Goal: Task Accomplishment & Management: Manage account settings

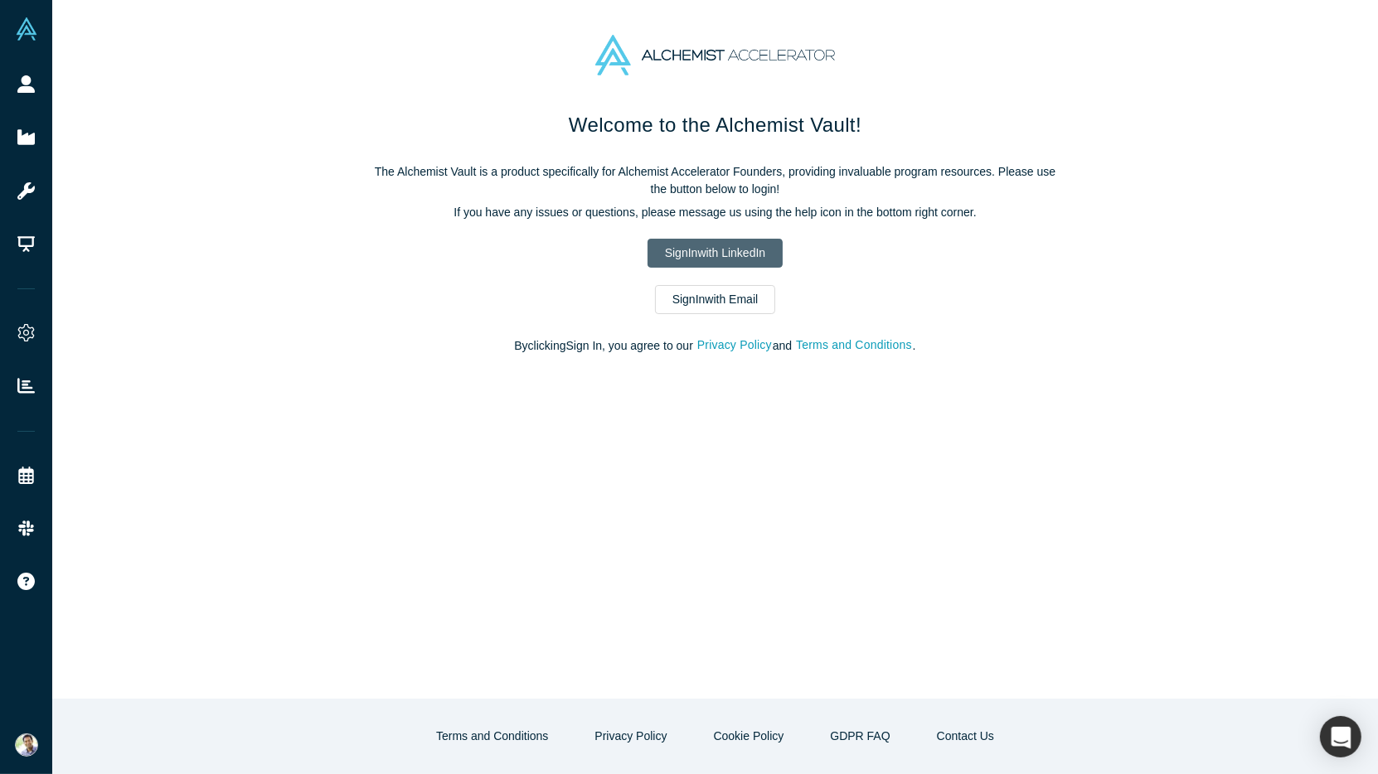
click at [691, 247] on link "Sign In with LinkedIn" at bounding box center [715, 253] width 135 height 29
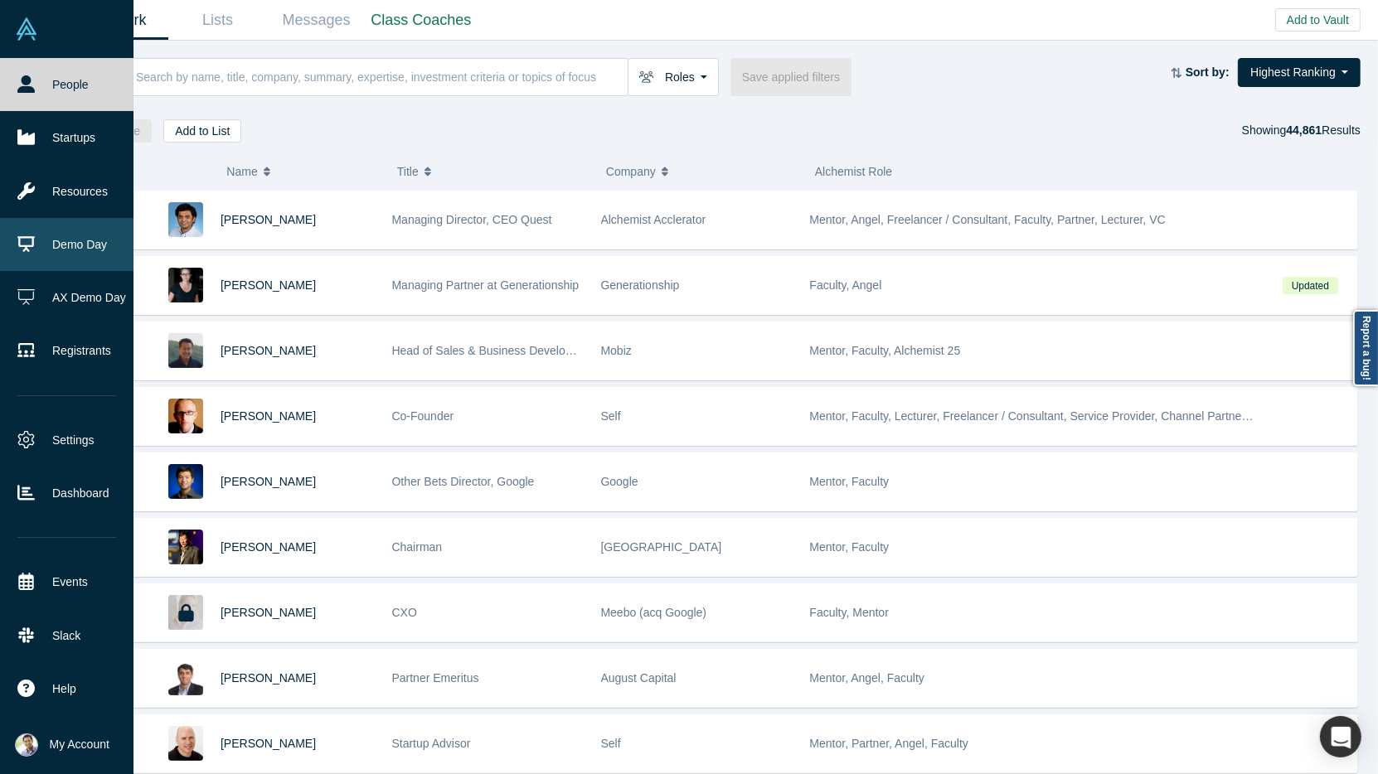
click at [56, 258] on link "Demo Day" at bounding box center [66, 244] width 133 height 53
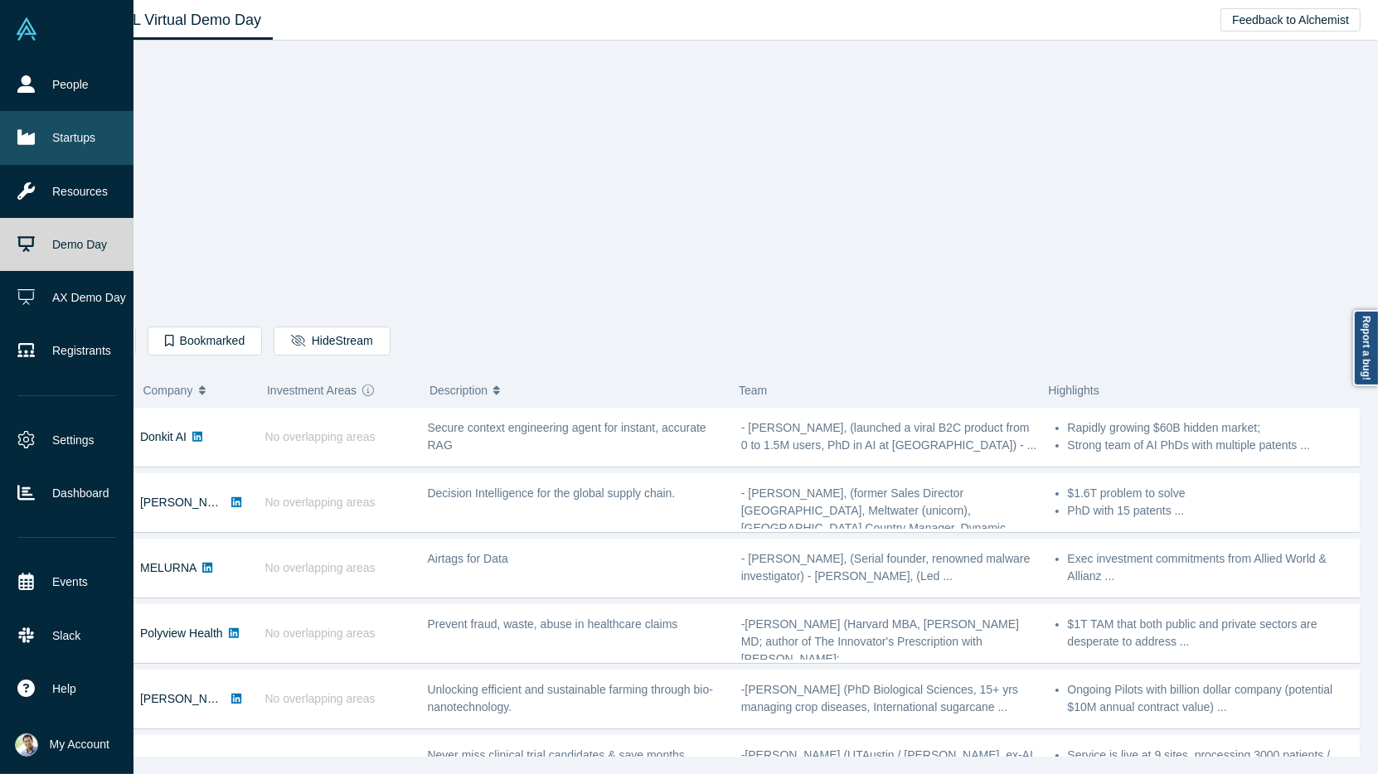
click at [100, 152] on link "Startups" at bounding box center [66, 137] width 133 height 53
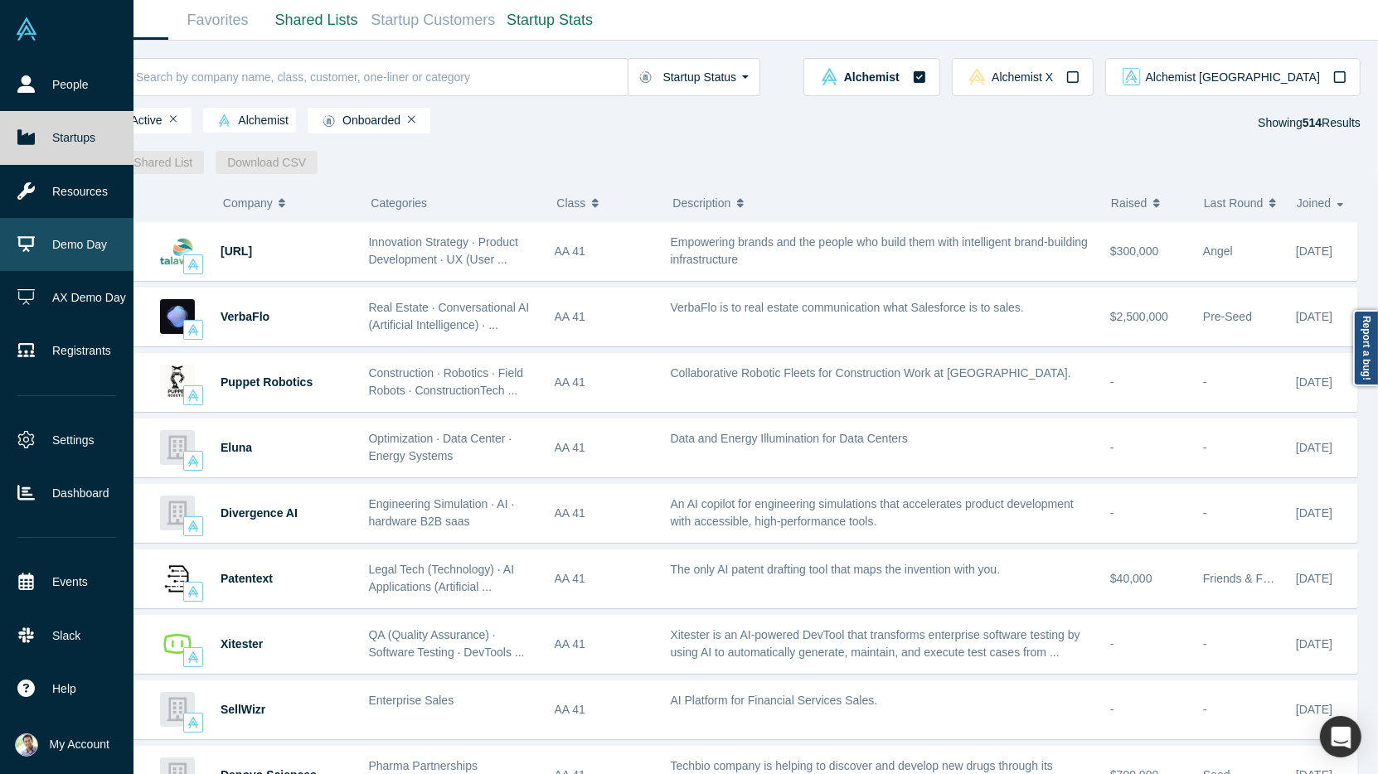
click at [61, 246] on link "Demo Day" at bounding box center [66, 244] width 133 height 53
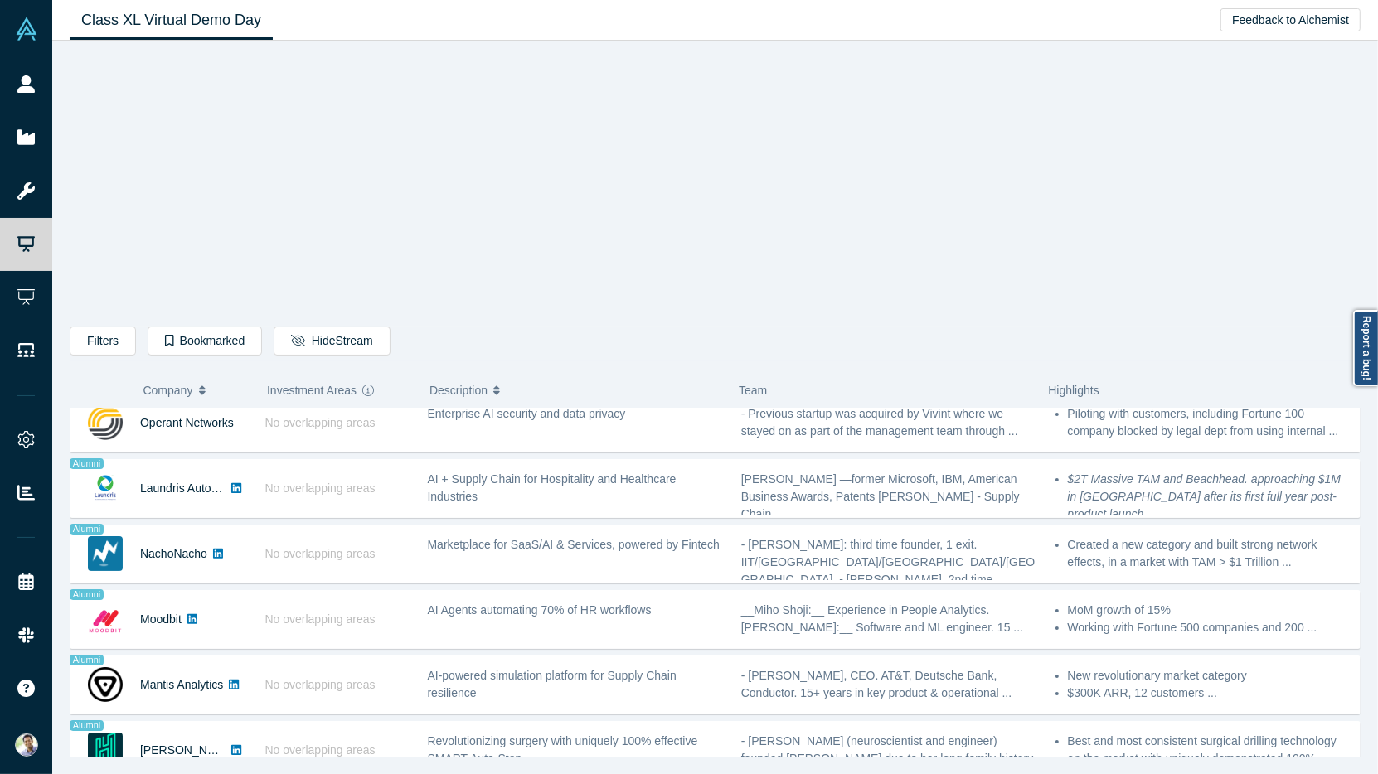
scroll to position [1203, 0]
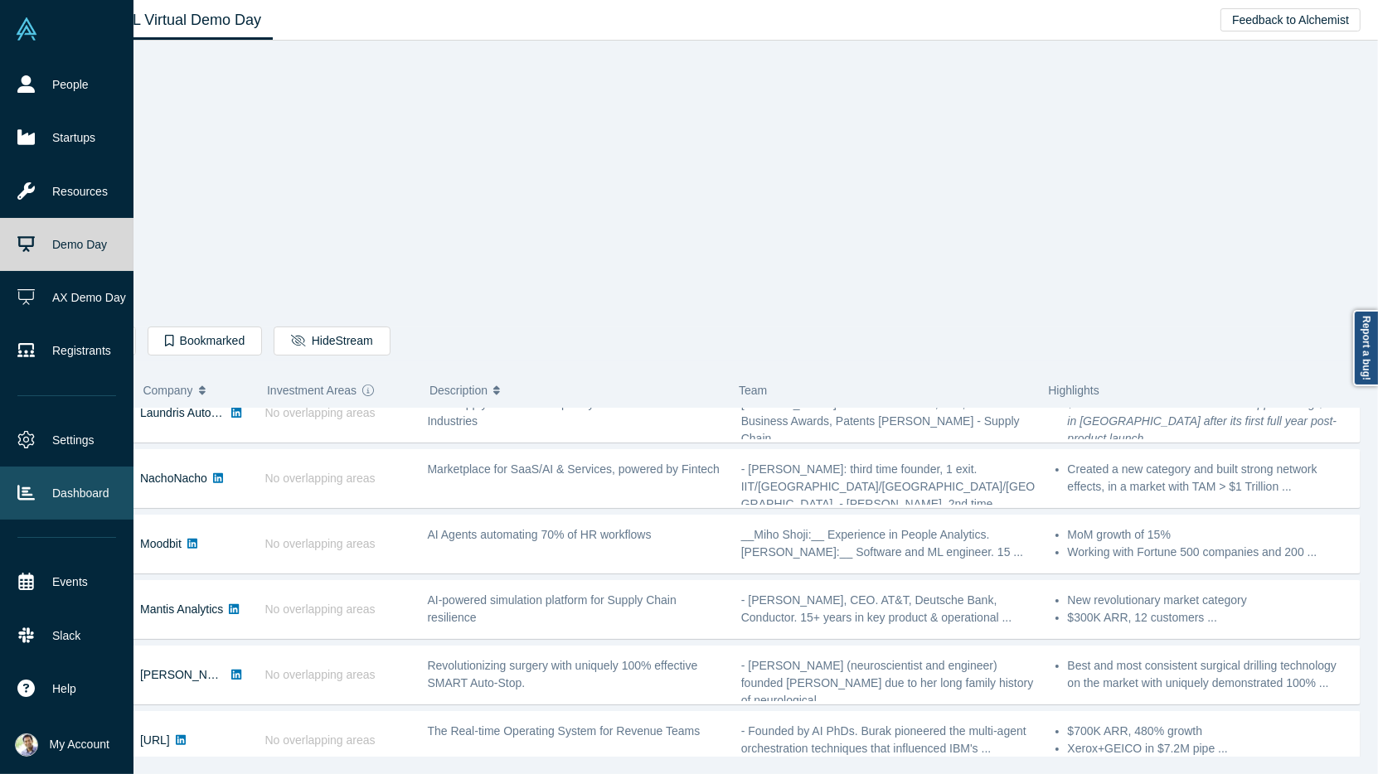
click at [81, 482] on link "Dashboard" at bounding box center [66, 493] width 133 height 53
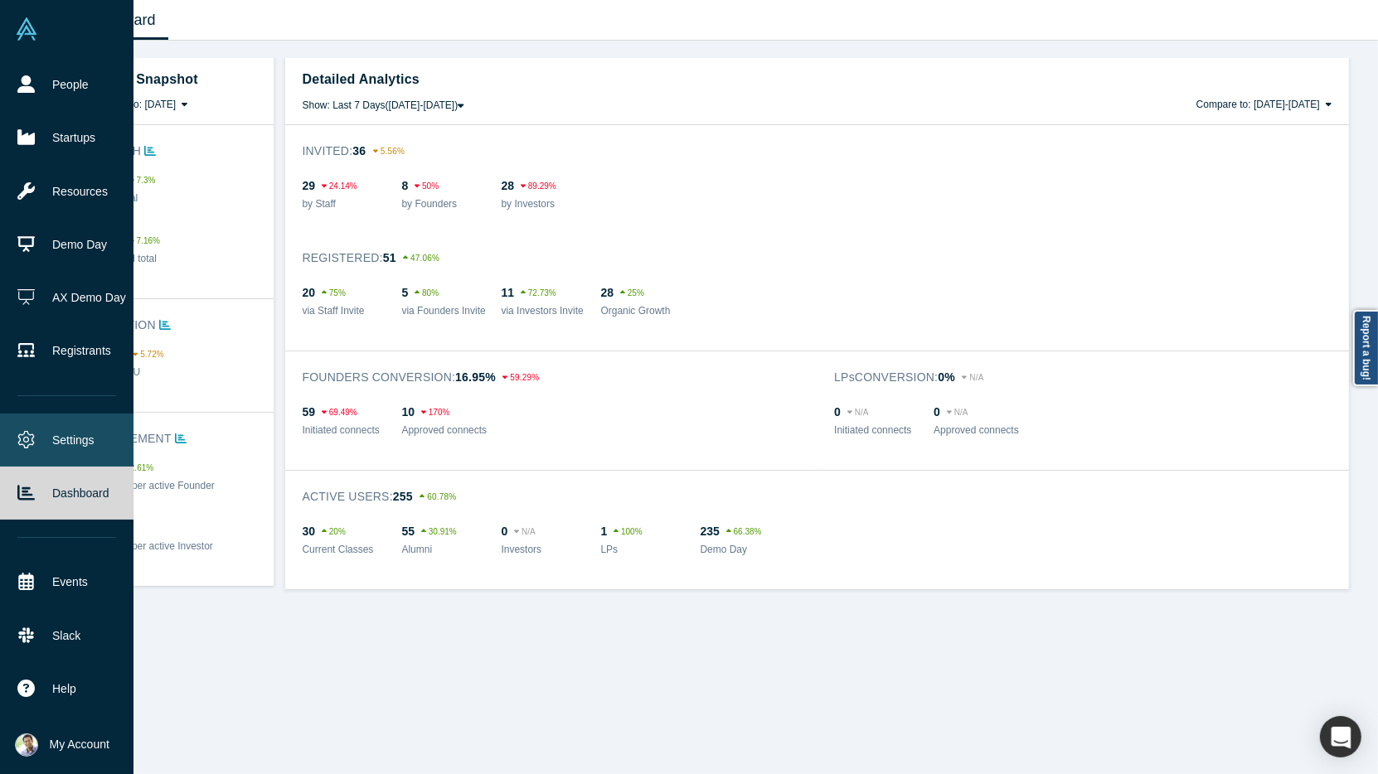
click at [70, 442] on link "Settings" at bounding box center [66, 440] width 133 height 53
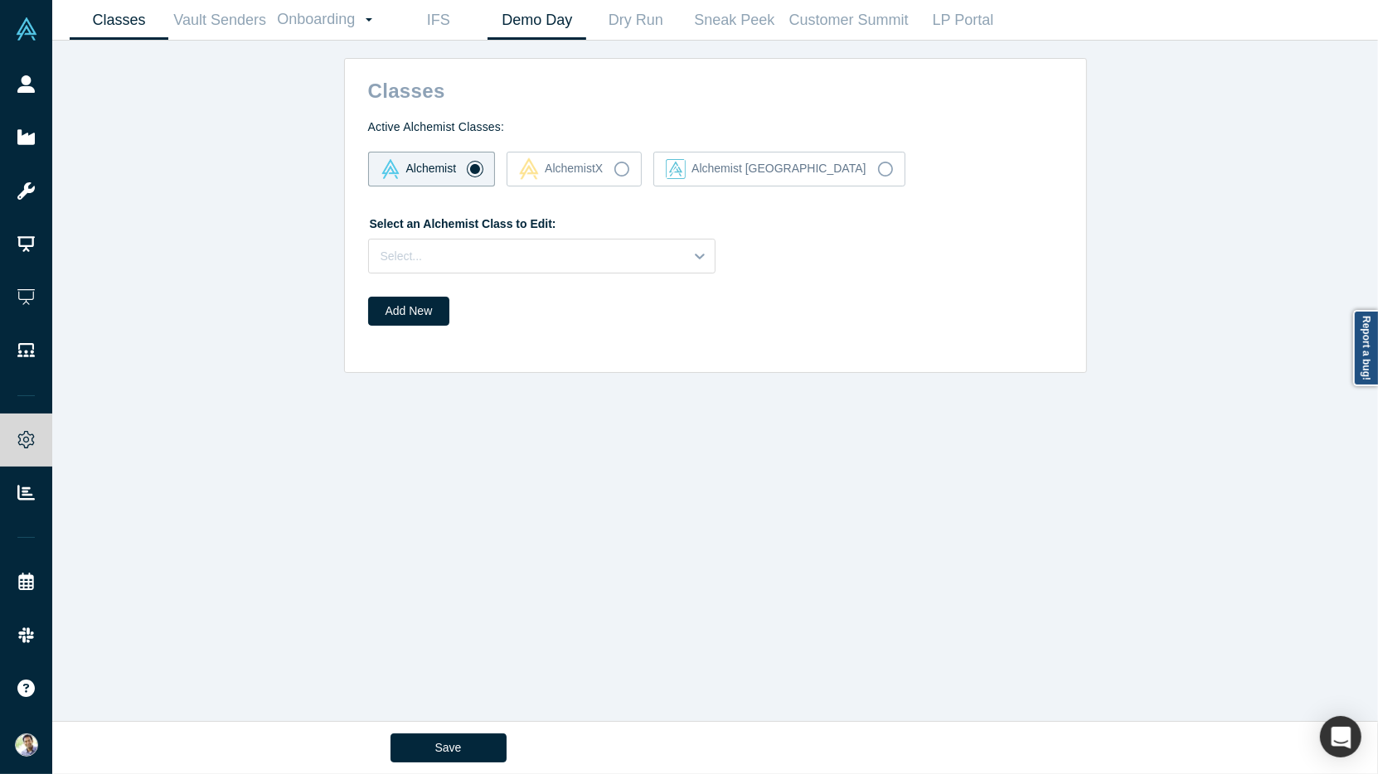
click at [555, 29] on link "Demo Day" at bounding box center [537, 20] width 99 height 39
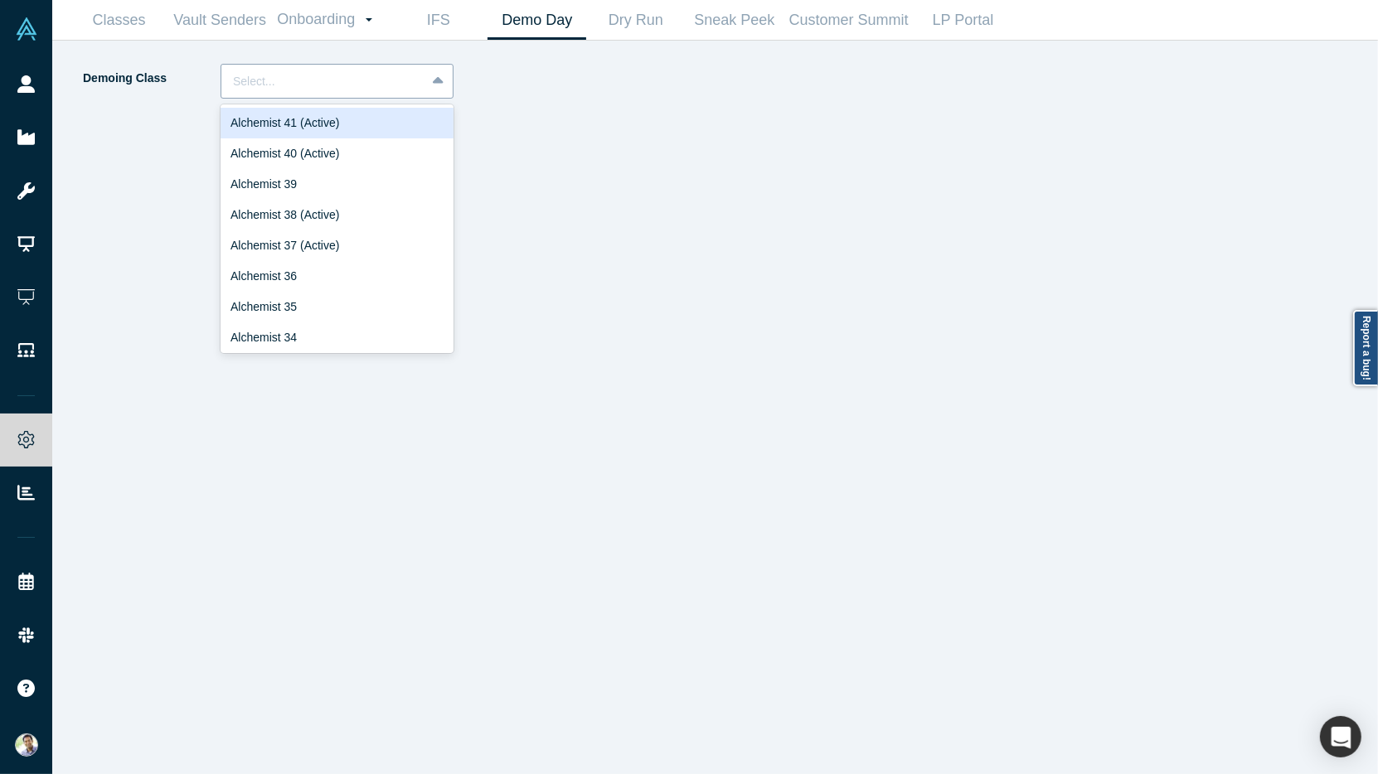
click at [435, 73] on icon at bounding box center [438, 81] width 11 height 17
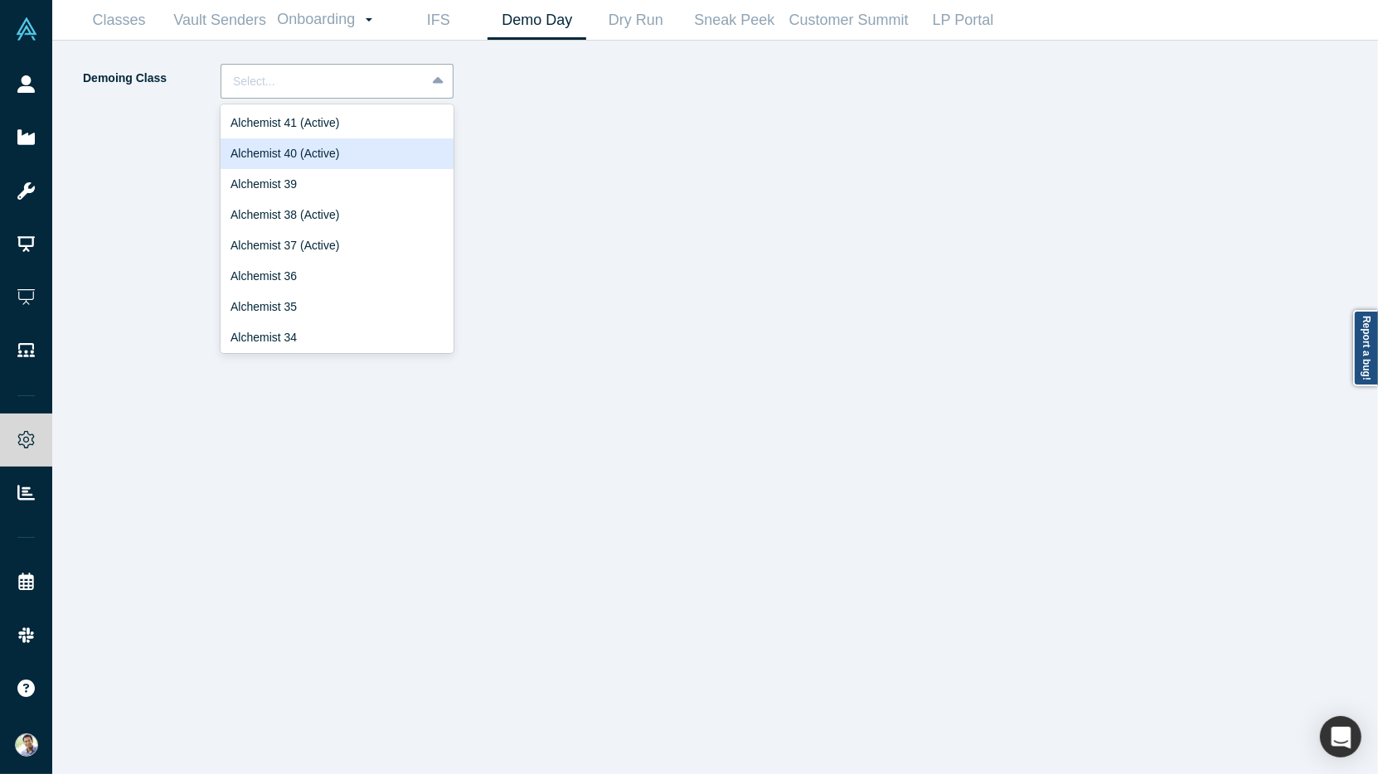
click at [422, 163] on div "Alchemist 40 (Active)" at bounding box center [337, 153] width 233 height 31
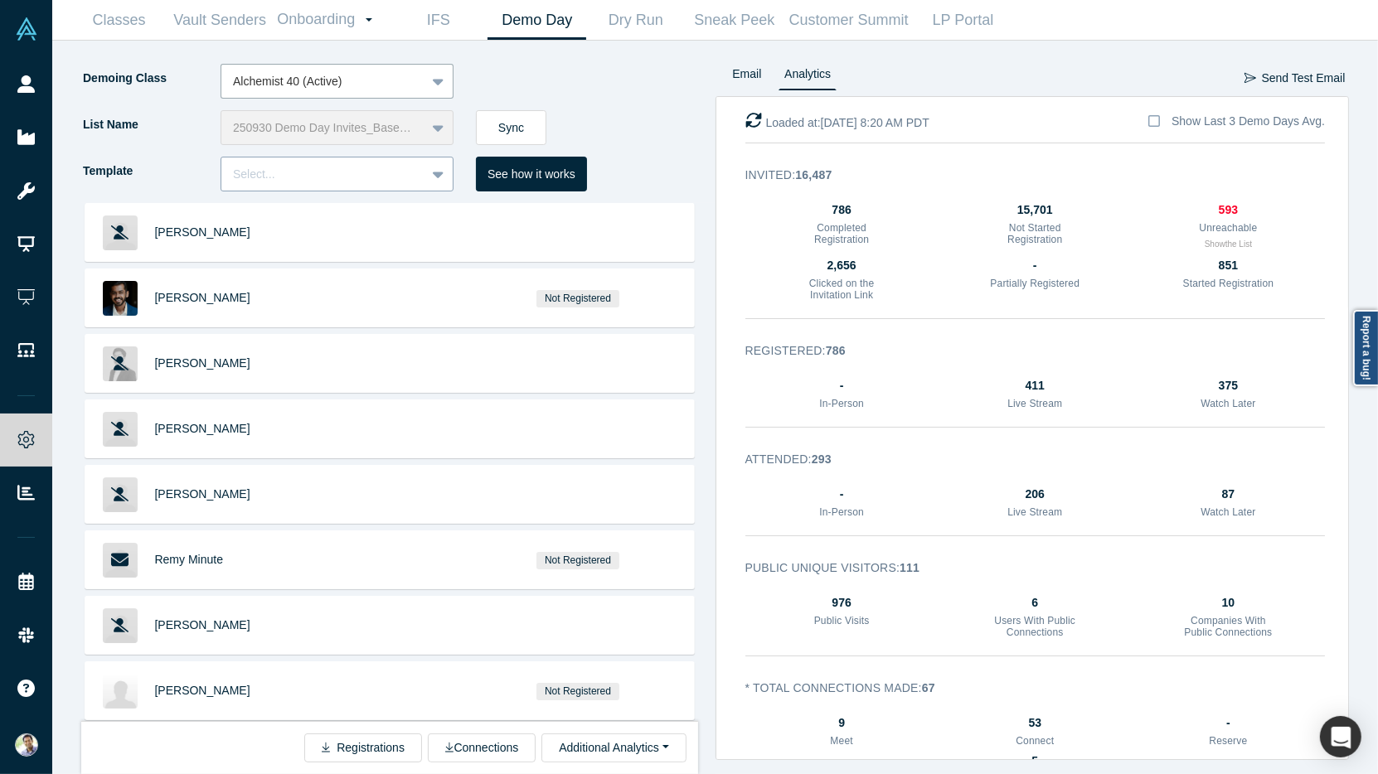
click at [437, 166] on icon at bounding box center [438, 174] width 11 height 17
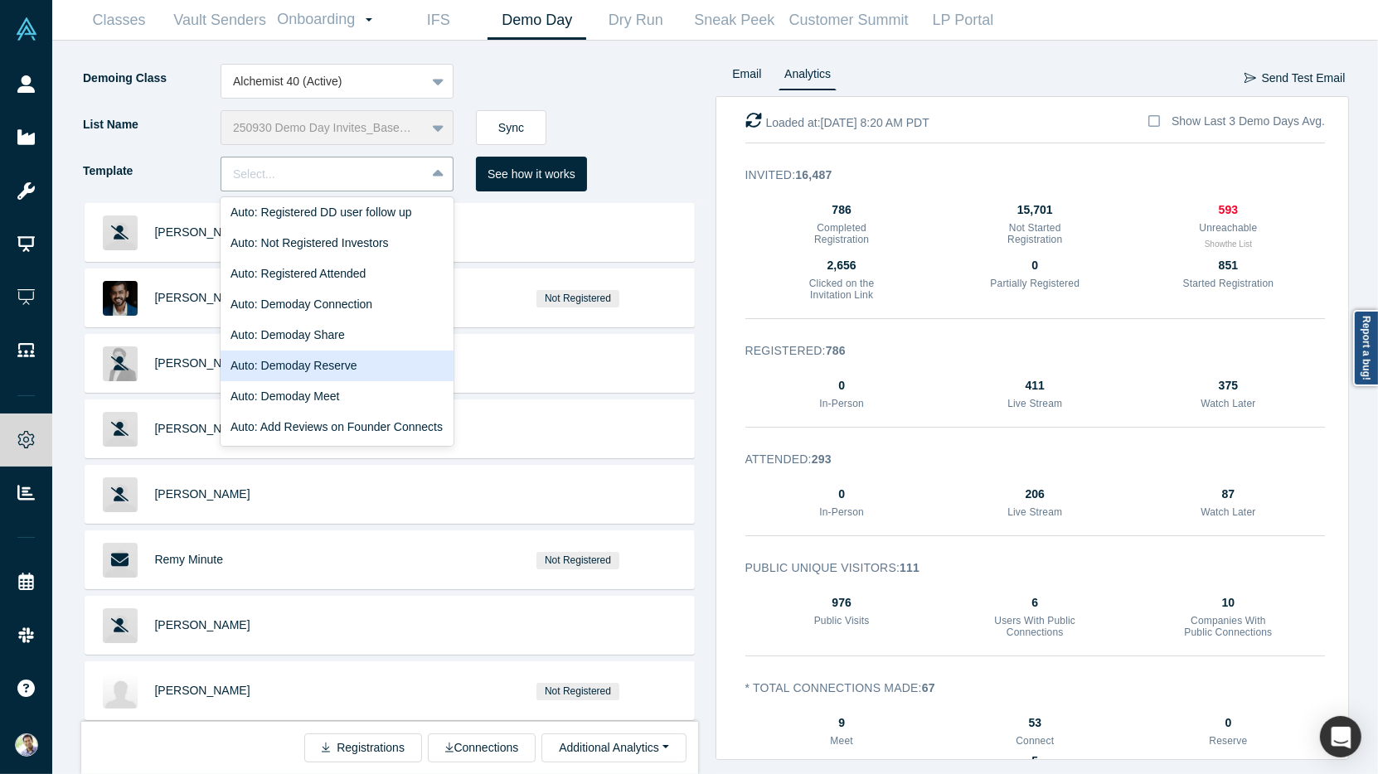
scroll to position [328, 0]
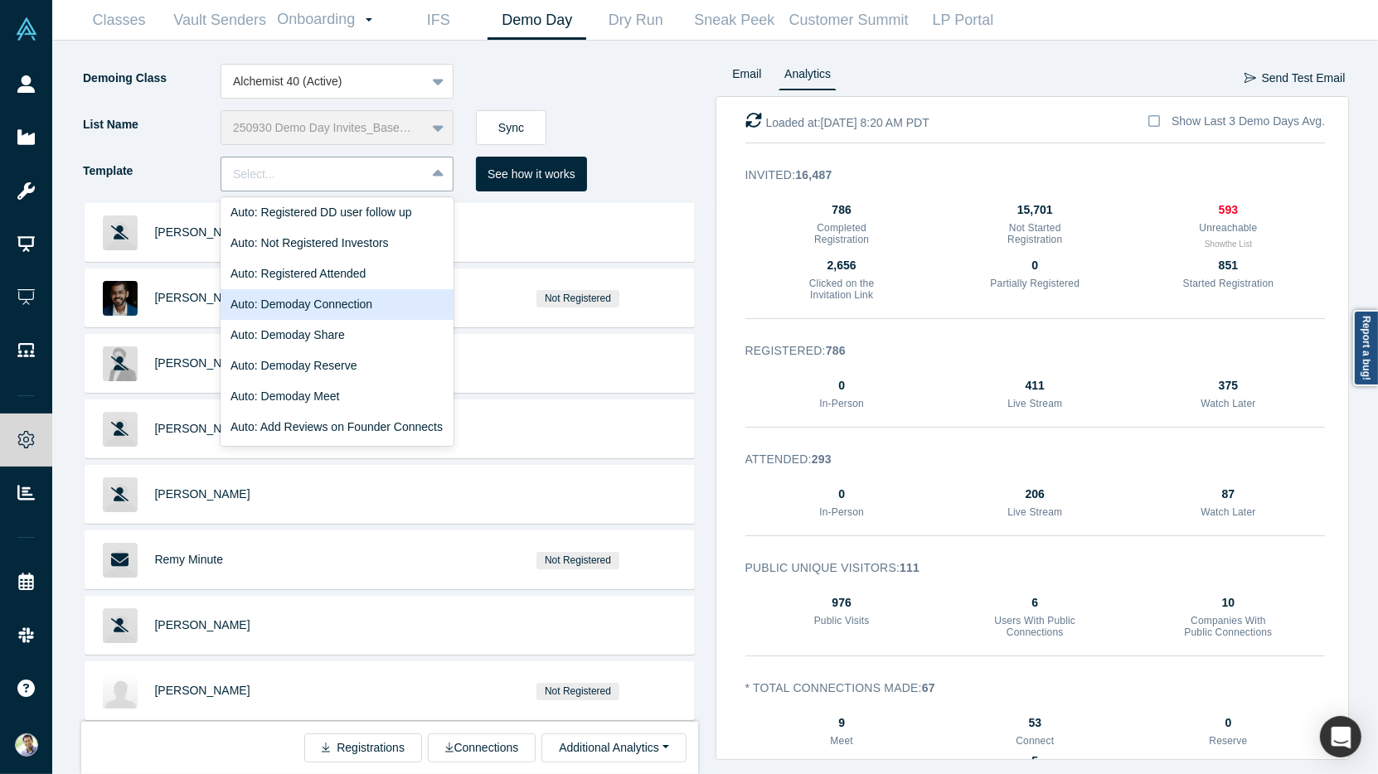
click at [409, 297] on div "Auto: Demoday Connection" at bounding box center [337, 304] width 233 height 31
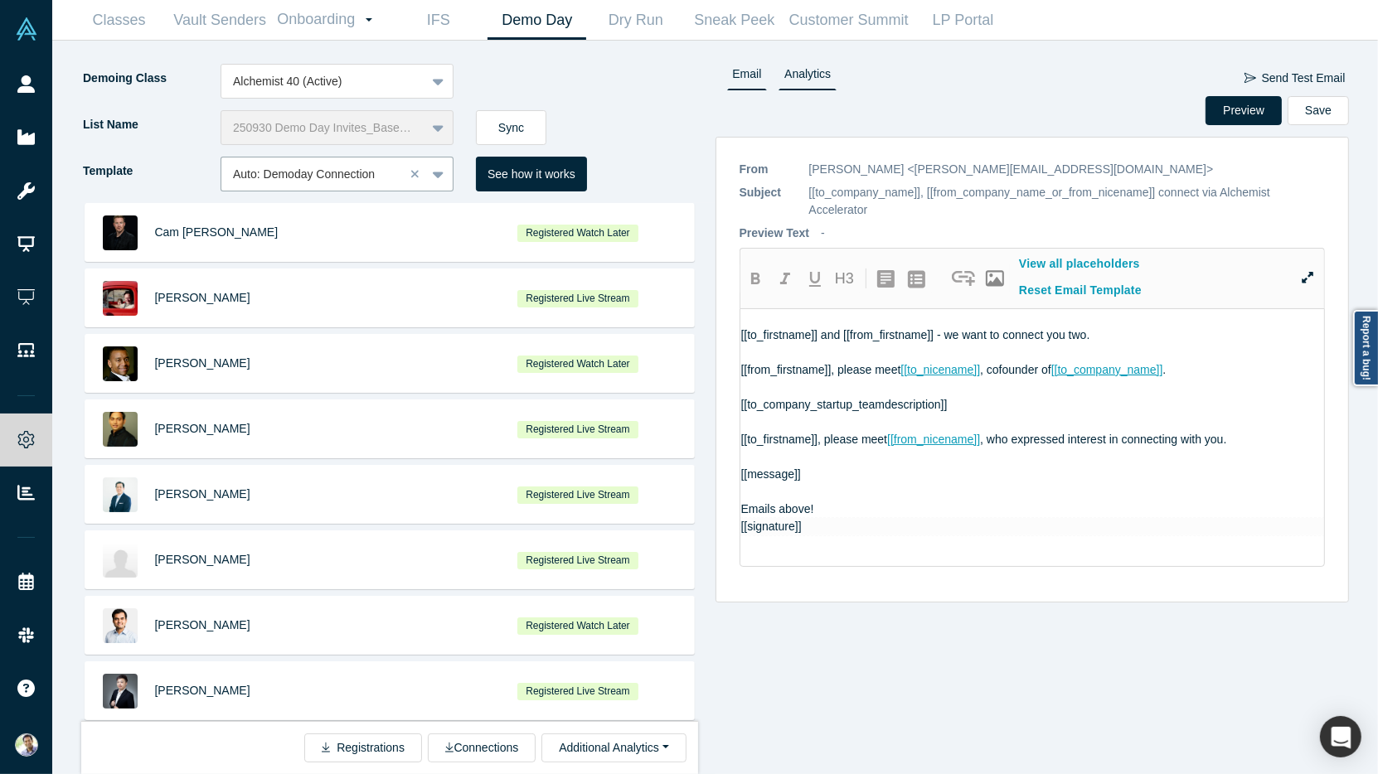
click at [800, 85] on link "Analytics" at bounding box center [808, 77] width 58 height 27
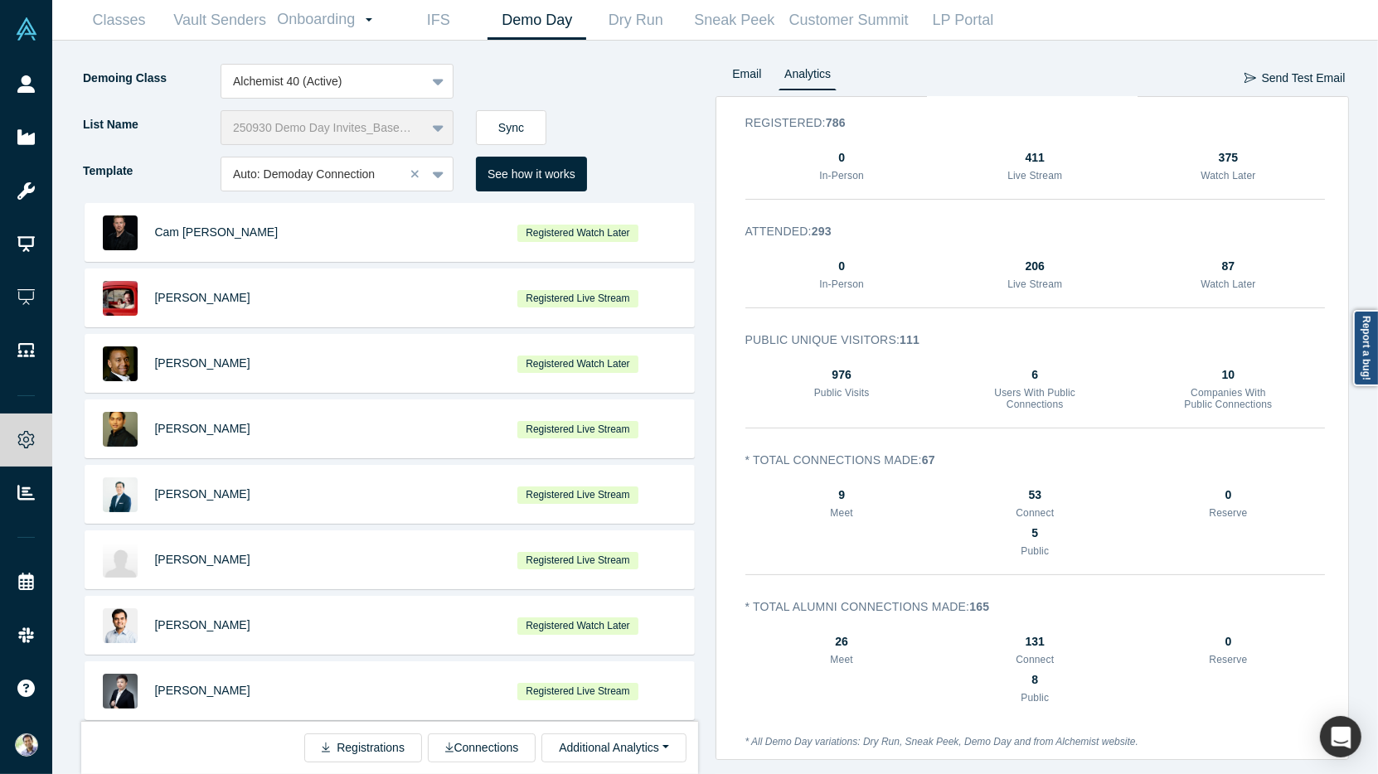
scroll to position [237, 0]
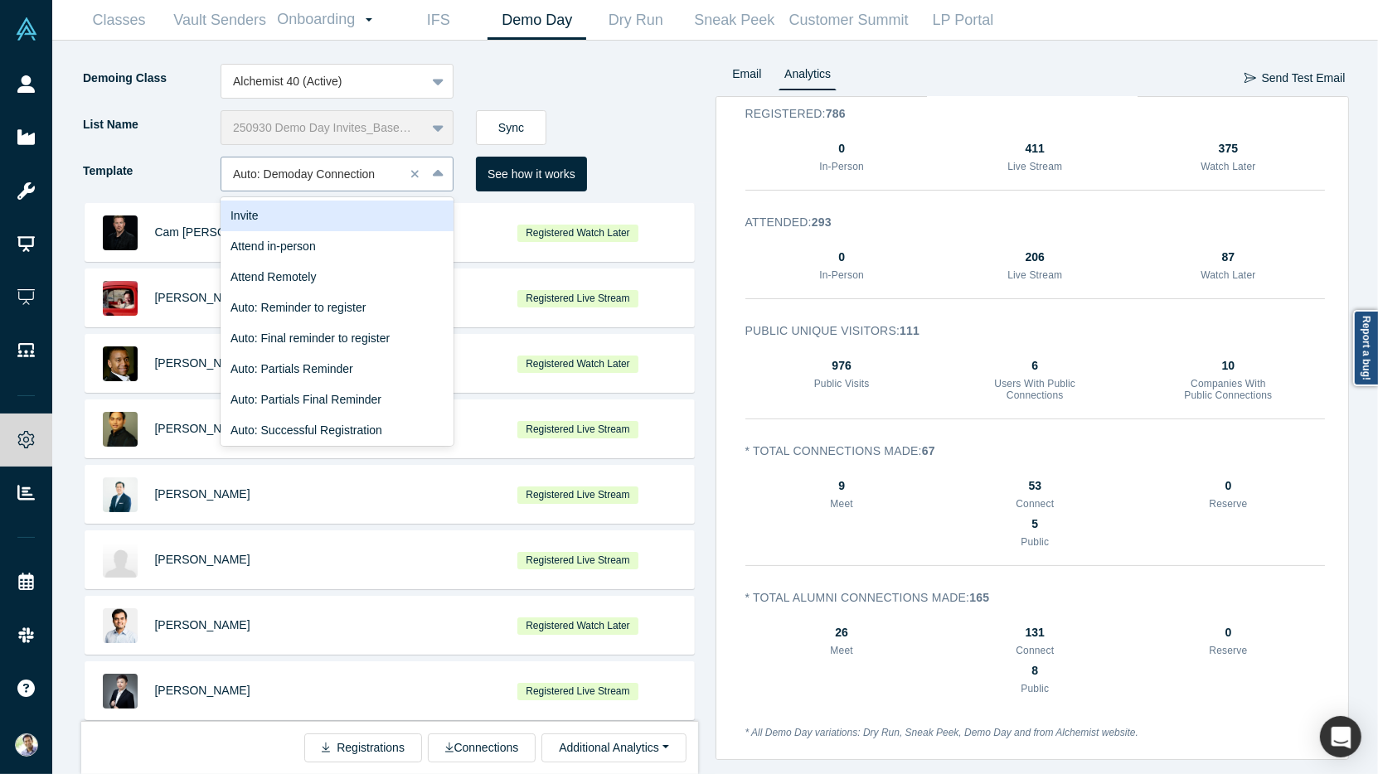
click at [439, 180] on icon at bounding box center [438, 174] width 11 height 17
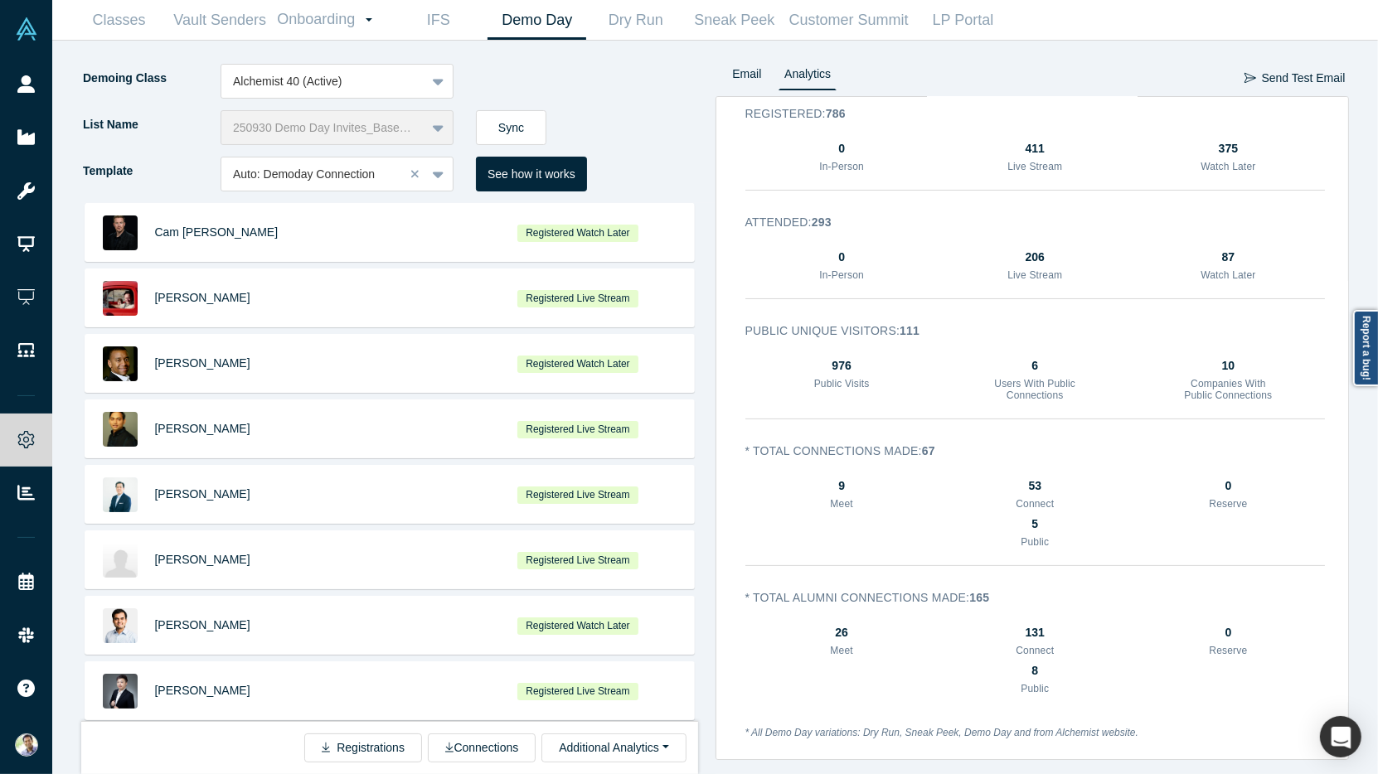
click at [616, 172] on div "Template Auto: Demoday Connection See how it works" at bounding box center [398, 180] width 634 height 46
click at [522, 751] on button "Connections" at bounding box center [482, 748] width 108 height 29
click at [667, 749] on button "Additional Analytics" at bounding box center [613, 748] width 144 height 29
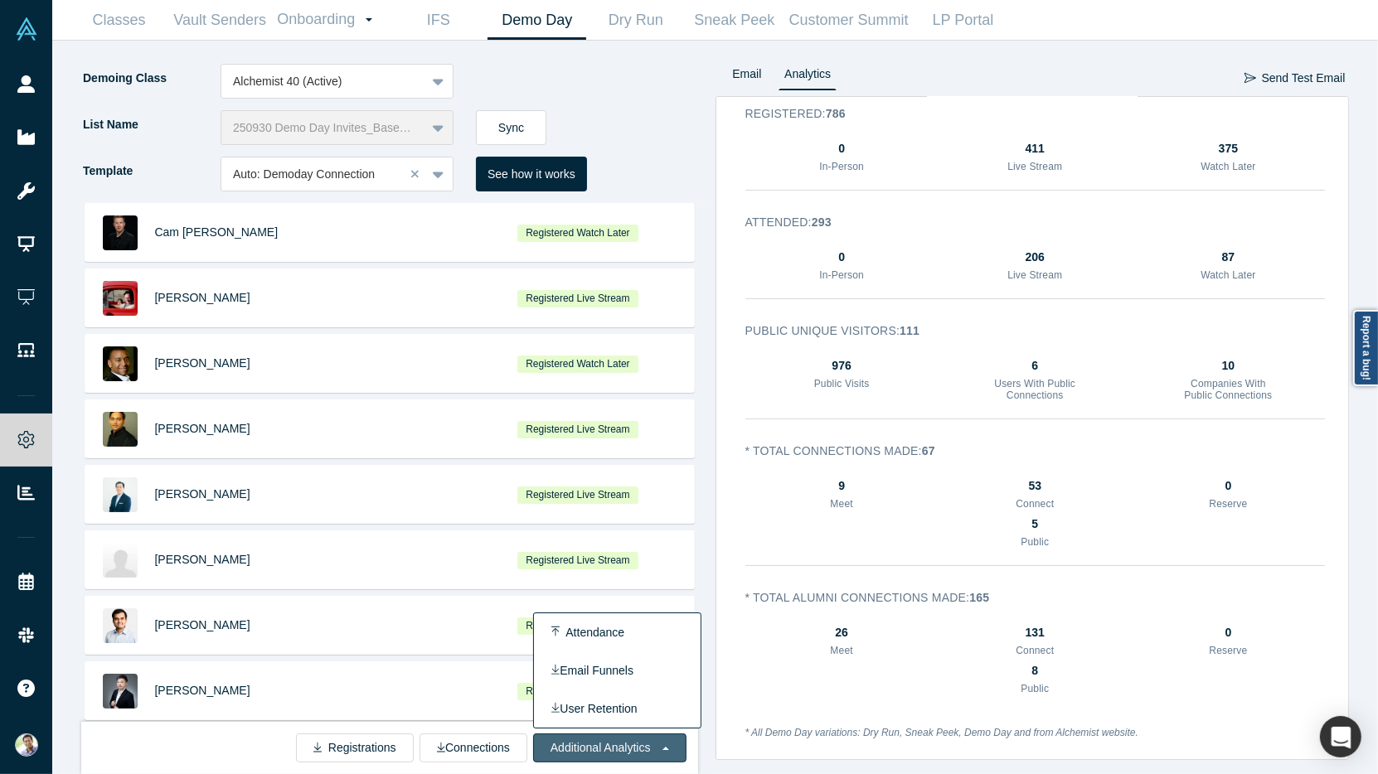
click at [265, 752] on div "Registrations Connections Additional Analytics Attendance Email Funnels User Re…" at bounding box center [389, 747] width 617 height 53
